Goal: Information Seeking & Learning: Learn about a topic

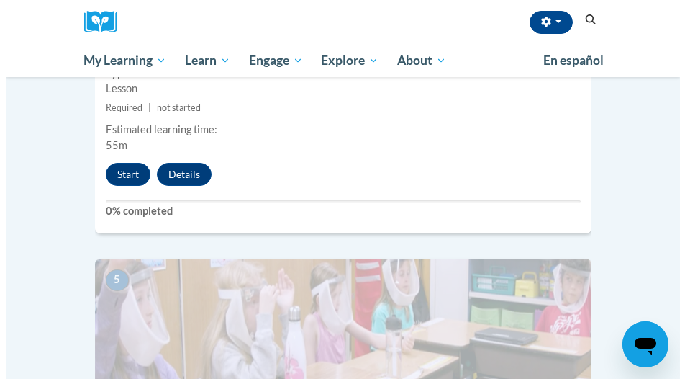
scroll to position [1561, 0]
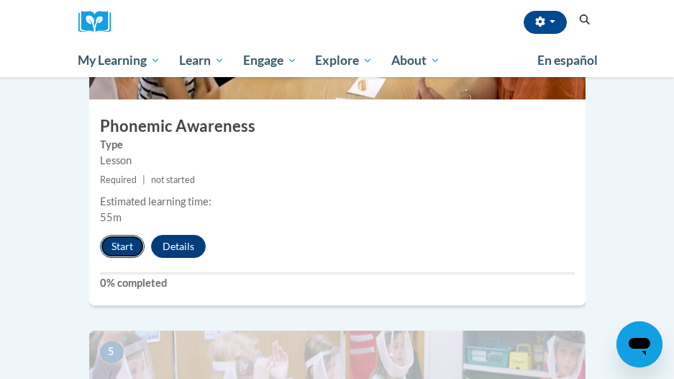
click at [125, 235] on button "Start" at bounding box center [122, 246] width 45 height 23
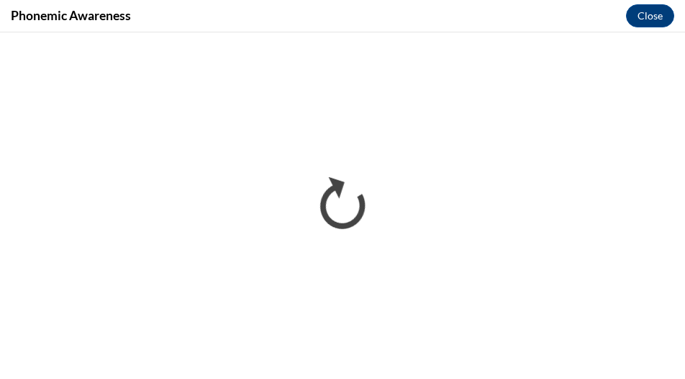
scroll to position [0, 0]
click at [517, 30] on div "Phonemic Awareness Close" at bounding box center [342, 16] width 685 height 32
click at [452, 29] on div "Phonemic Awareness Close" at bounding box center [342, 16] width 685 height 32
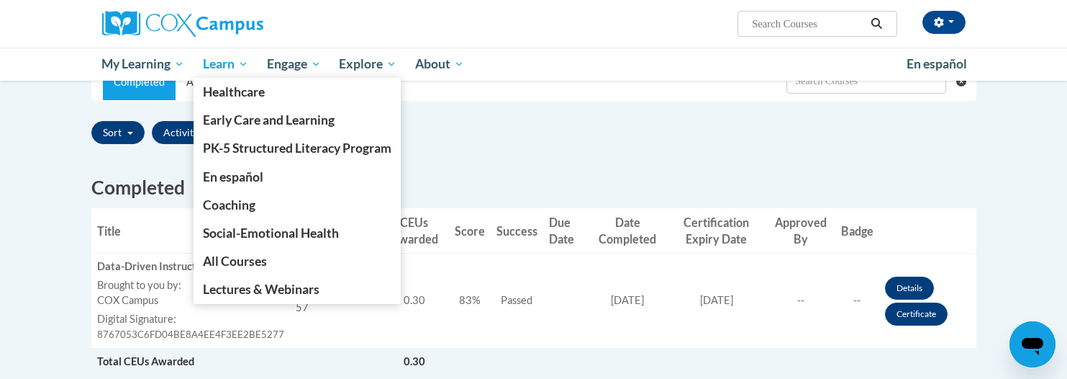
scroll to position [232, 0]
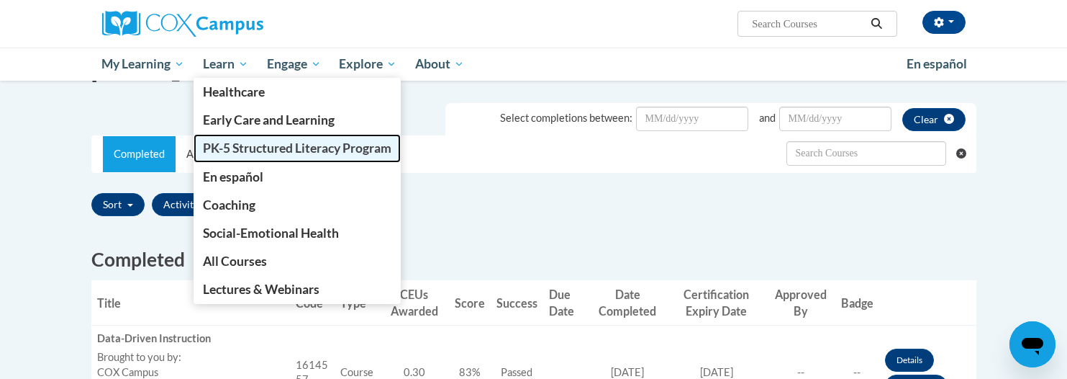
click at [278, 142] on span "PK-5 Structured Literacy Program" at bounding box center [297, 147] width 189 height 15
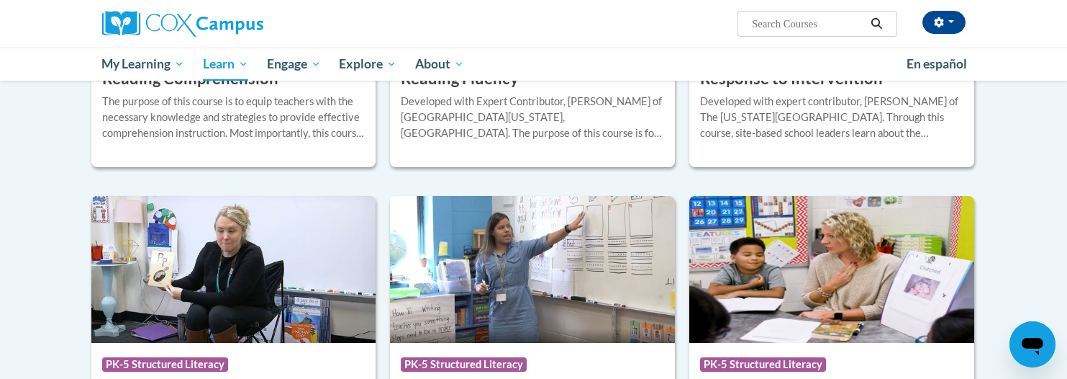
scroll to position [1656, 0]
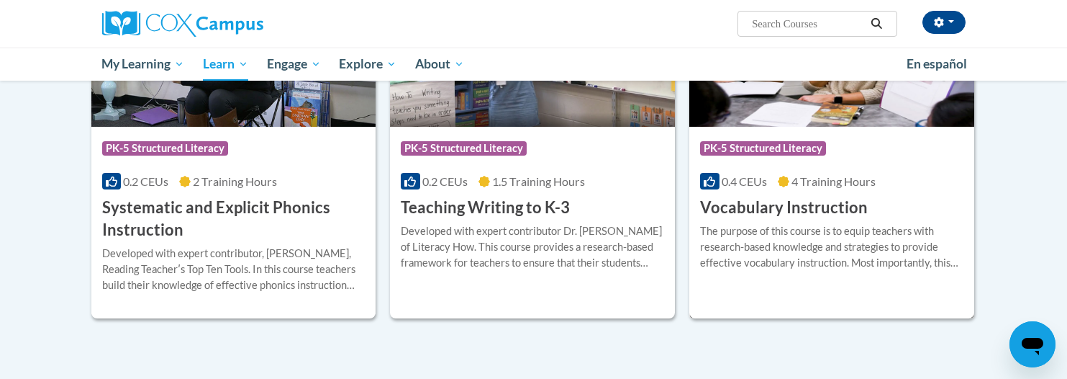
click at [835, 214] on h3 "Vocabulary Instruction" at bounding box center [784, 208] width 168 height 22
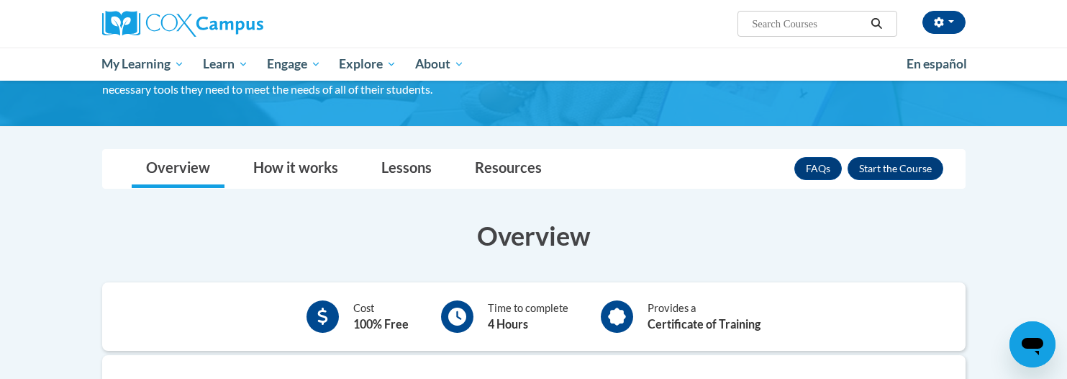
scroll to position [72, 0]
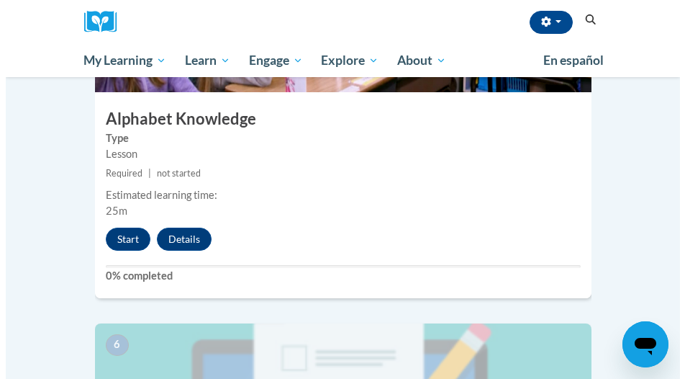
scroll to position [2015, 0]
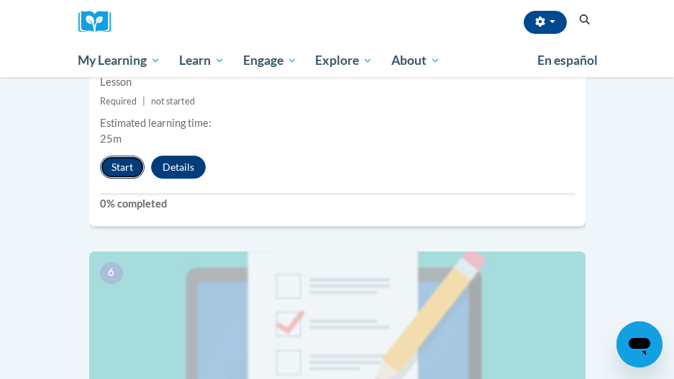
click at [132, 155] on button "Start" at bounding box center [122, 166] width 45 height 23
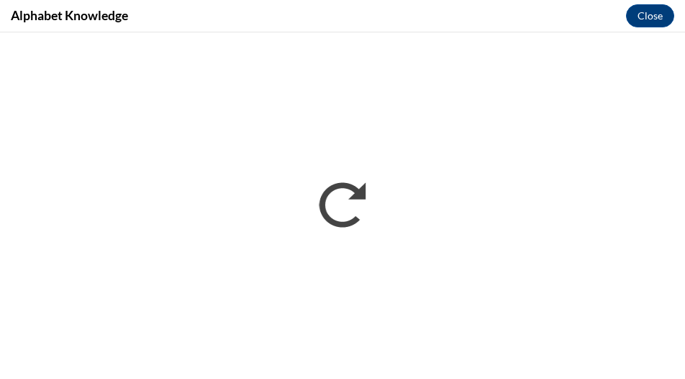
scroll to position [0, 0]
